Goal: Use online tool/utility: Utilize a website feature to perform a specific function

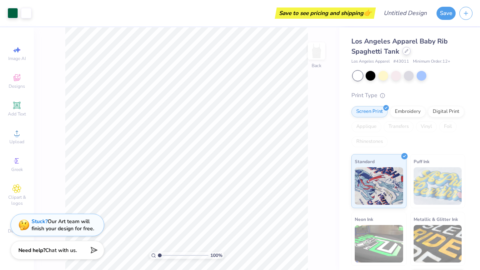
click at [408, 54] on div at bounding box center [406, 51] width 8 height 8
